Goal: Information Seeking & Learning: Learn about a topic

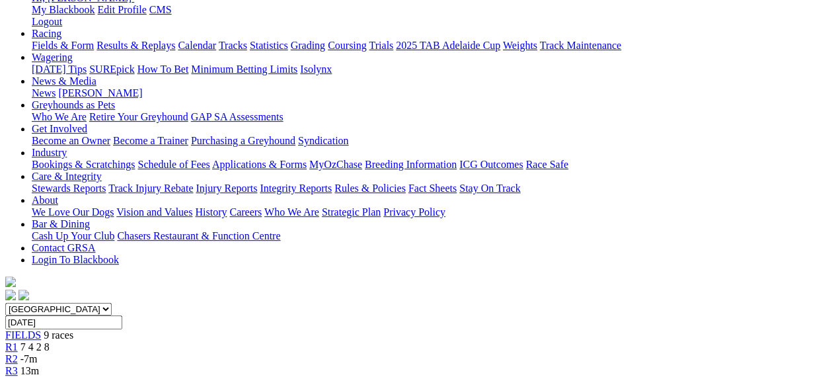
scroll to position [188, 0]
click at [319, 365] on div "R3 13m" at bounding box center [418, 371] width 826 height 12
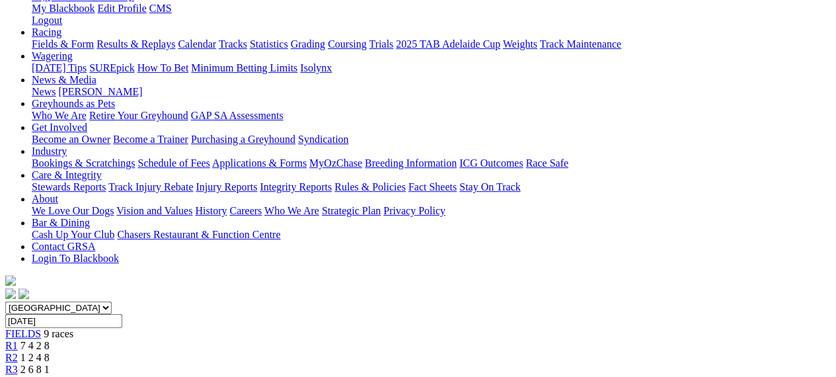
scroll to position [188, 0]
click at [18, 376] on link "R4" at bounding box center [11, 381] width 13 height 11
